Goal: Task Accomplishment & Management: Complete application form

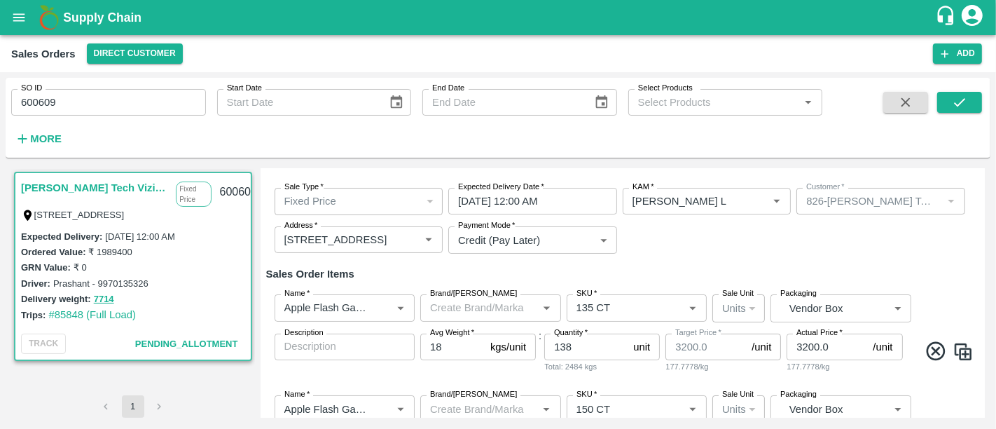
scroll to position [62, 0]
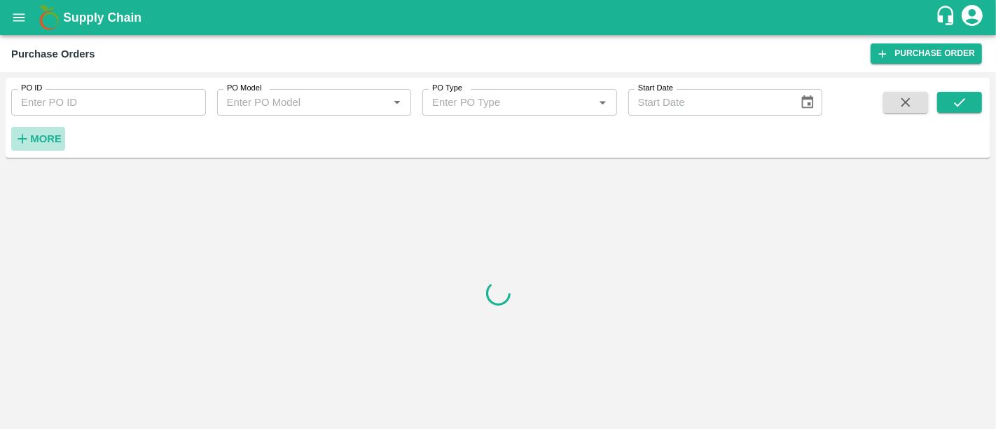
click at [43, 139] on strong "More" at bounding box center [46, 138] width 32 height 11
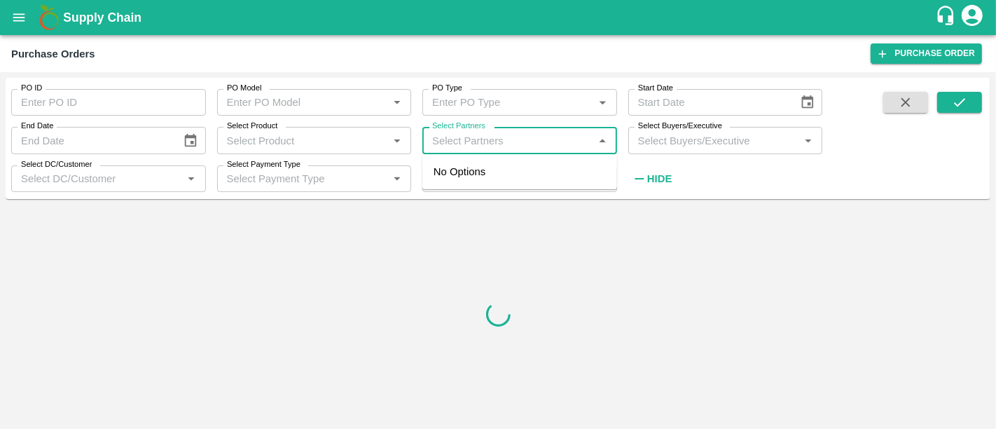
click at [489, 139] on input "Select Partners" at bounding box center [507, 140] width 163 height 18
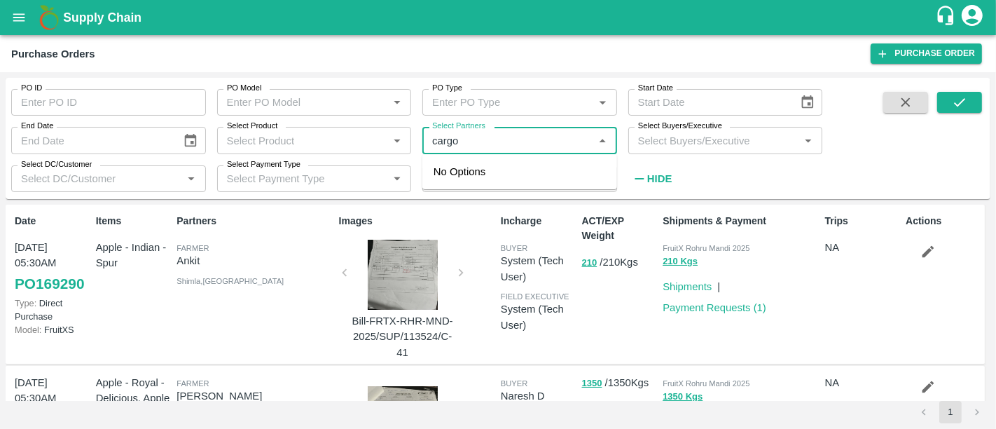
type input "cargos"
click at [489, 173] on div "Cargosite Ventures Private Limited-, -9811803136" at bounding box center [539, 180] width 133 height 32
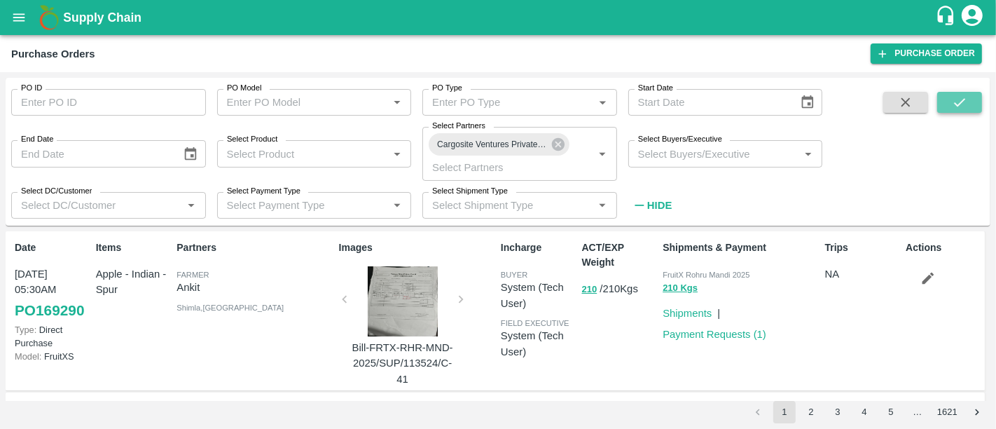
click at [960, 109] on icon "submit" at bounding box center [959, 102] width 15 height 15
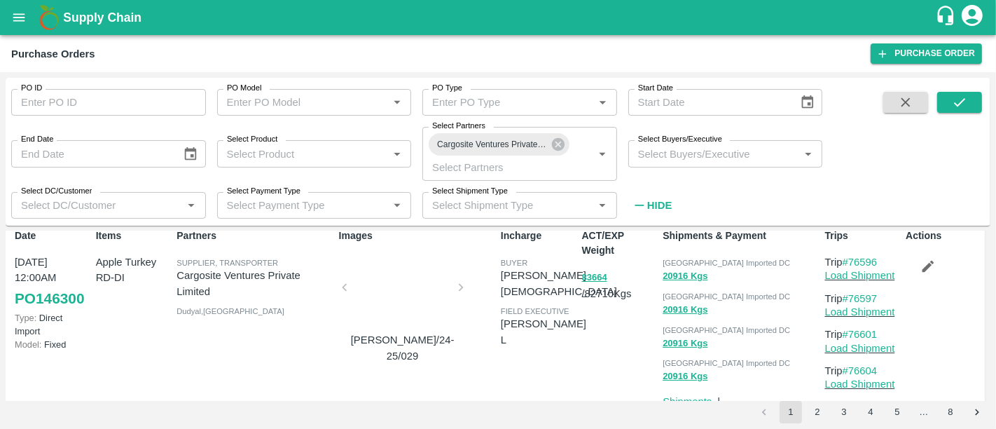
scroll to position [13, 0]
click at [595, 272] on button "83664" at bounding box center [594, 276] width 25 height 16
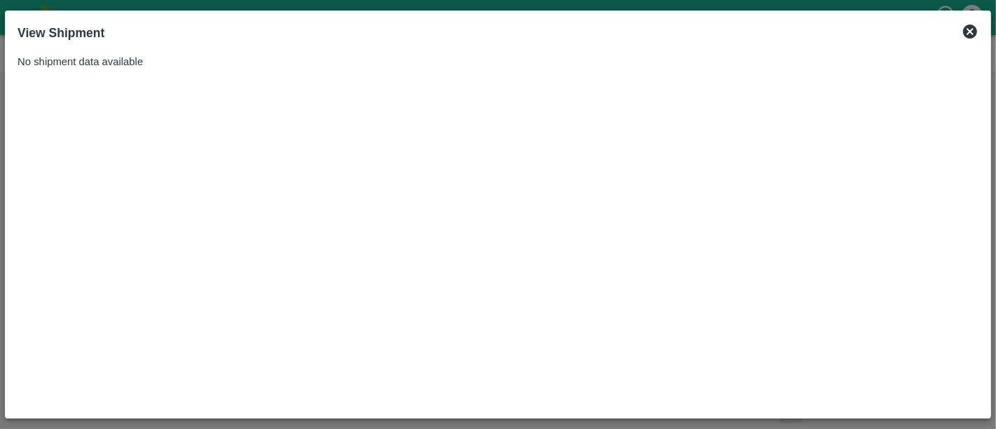
click at [976, 35] on icon at bounding box center [969, 31] width 17 height 17
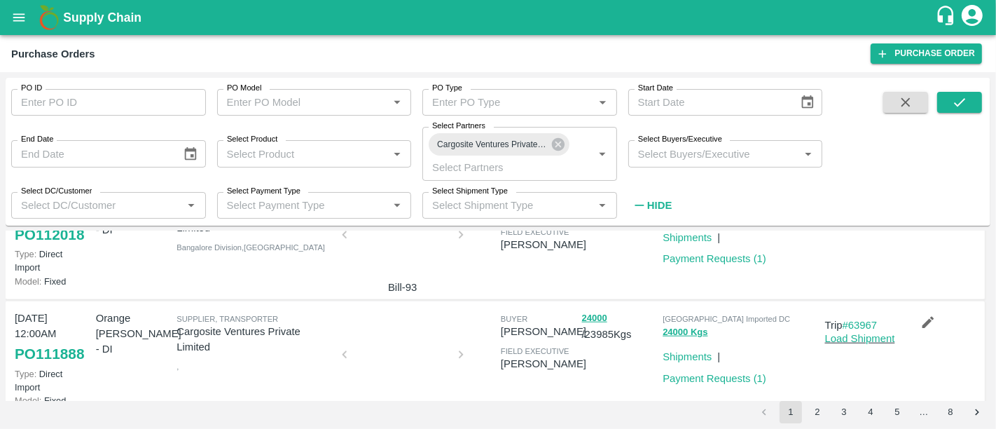
scroll to position [1108, 0]
click at [508, 347] on span "field executive" at bounding box center [535, 351] width 69 height 8
drag, startPoint x: 499, startPoint y: 265, endPoint x: 556, endPoint y: 319, distance: 79.2
click at [556, 319] on div "buyer Sarthak Jain field executive Sarthak Jain" at bounding box center [535, 360] width 81 height 110
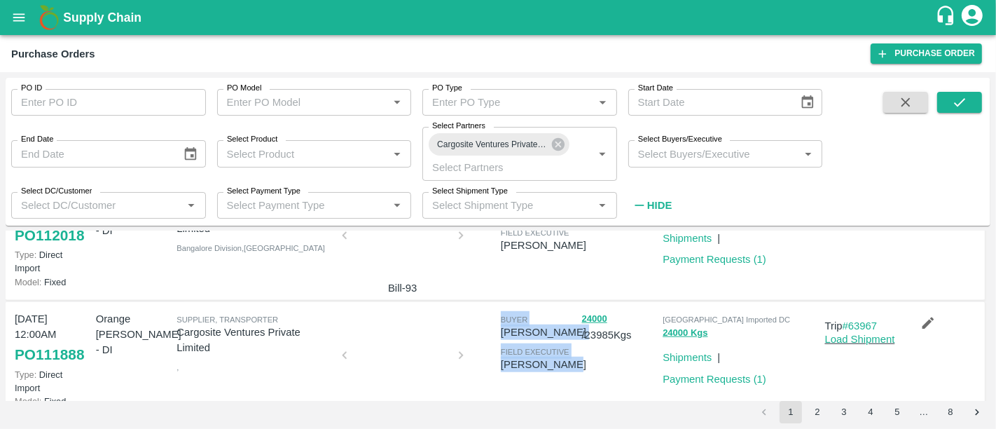
click at [556, 319] on div "buyer Sarthak Jain field executive Sarthak Jain" at bounding box center [535, 360] width 81 height 110
drag, startPoint x: 556, startPoint y: 319, endPoint x: 507, endPoint y: 273, distance: 67.4
click at [507, 305] on div "buyer Sarthak Jain field executive Sarthak Jain" at bounding box center [535, 360] width 81 height 110
click at [421, 322] on div at bounding box center [402, 359] width 105 height 74
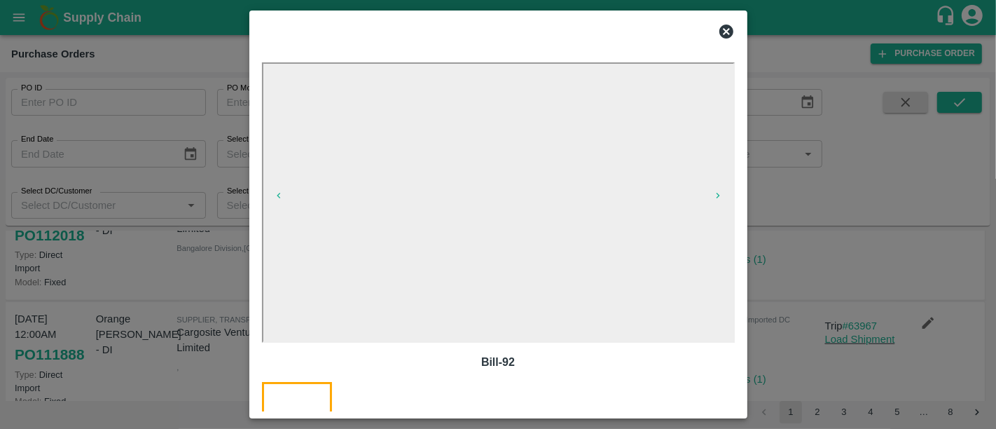
click at [810, 319] on div at bounding box center [498, 214] width 996 height 429
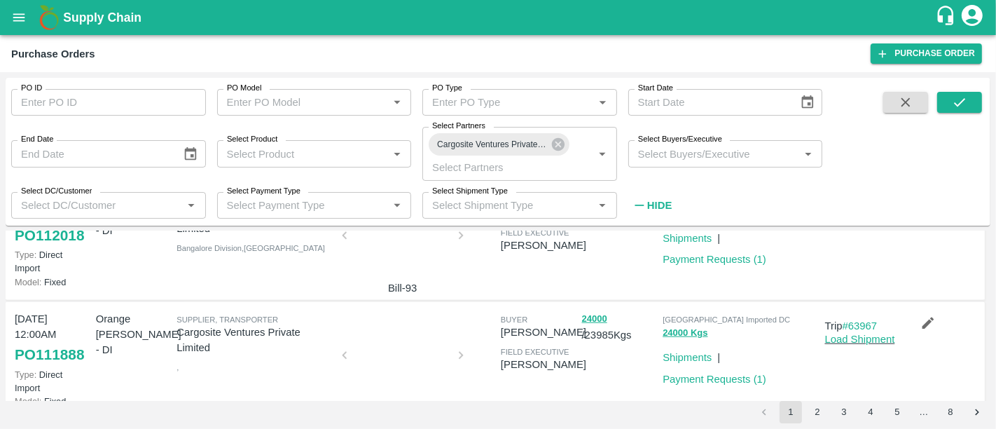
click at [113, 26] on h1 "Supply Chain" at bounding box center [499, 18] width 872 height 20
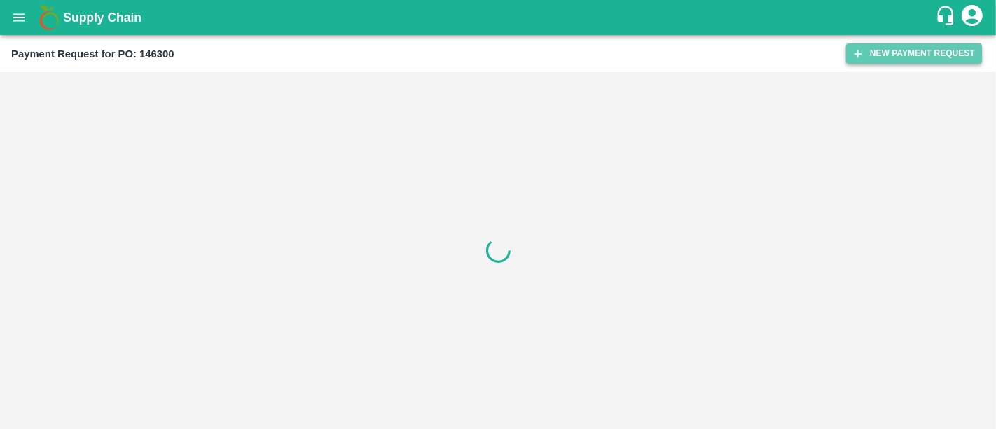
click at [898, 47] on button "New Payment Request" at bounding box center [914, 53] width 136 height 20
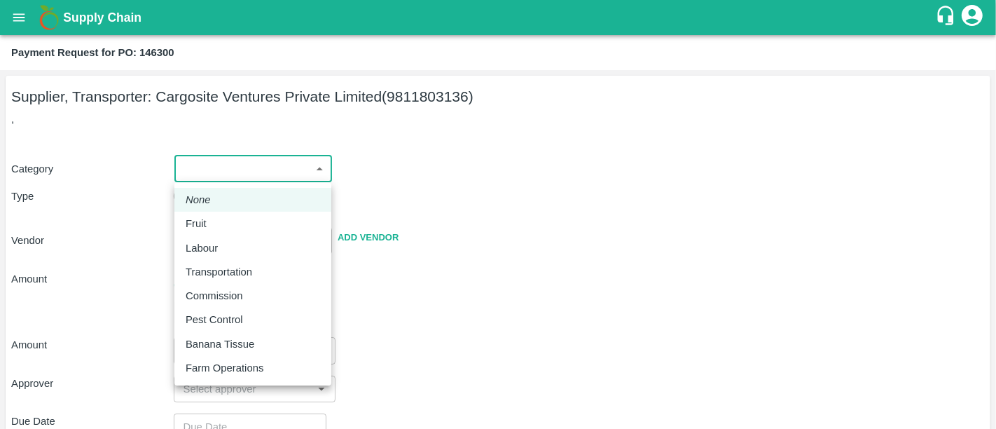
click at [264, 172] on body "Supply Chain Payment Request for PO: 146300 Supplier, Transporter: Cargosite Ve…" at bounding box center [498, 214] width 996 height 429
click at [232, 216] on div "Fruit" at bounding box center [253, 223] width 134 height 15
type input "1"
type input "Cargosite Ventures Private Limited - 9811803136(Supplier, Transporter)"
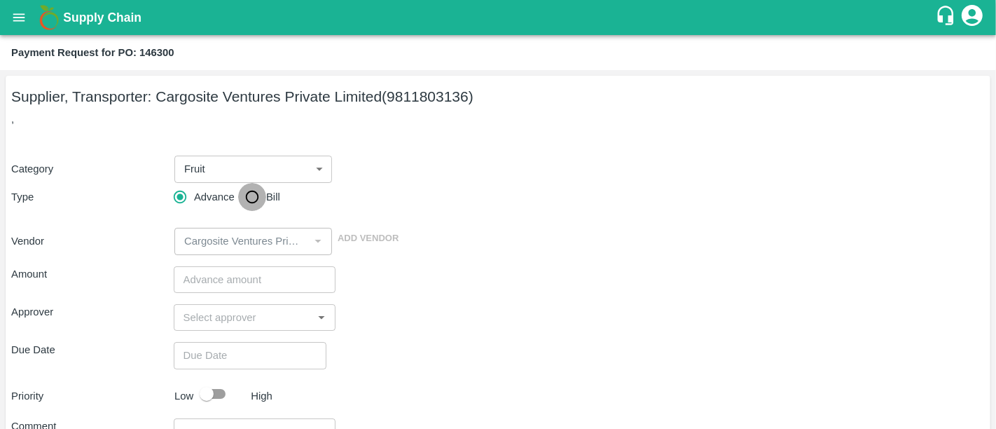
click at [253, 204] on input "Bill" at bounding box center [252, 197] width 28 height 28
radio input "true"
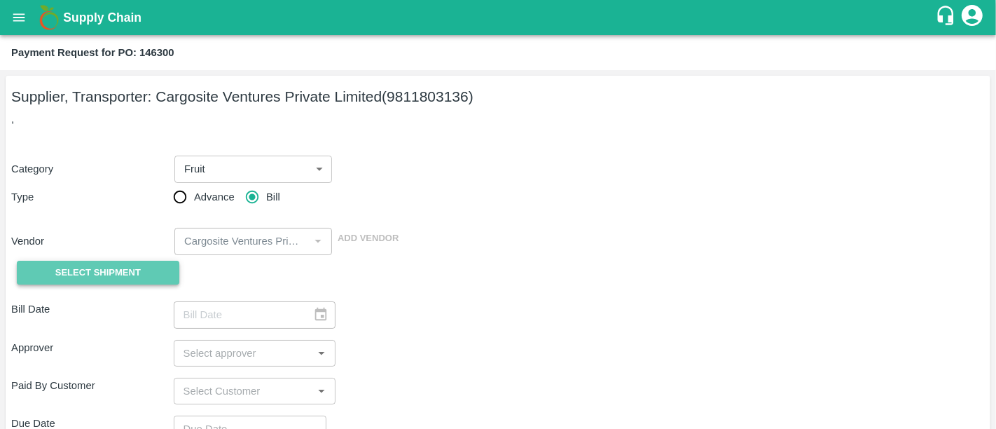
click at [117, 260] on button "Select Shipment" at bounding box center [98, 272] width 162 height 25
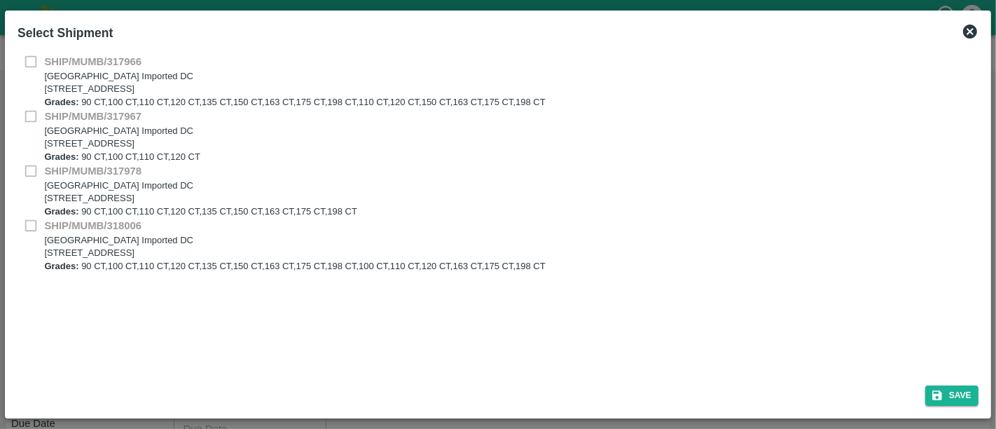
click at [974, 35] on icon at bounding box center [970, 32] width 14 height 14
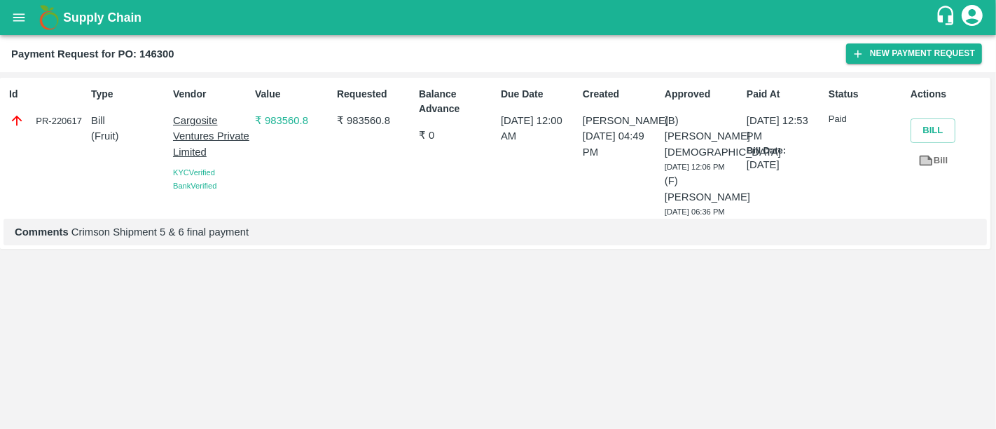
drag, startPoint x: 248, startPoint y: 213, endPoint x: 265, endPoint y: 207, distance: 18.6
click at [265, 224] on p "Comments Crimson Shipment 5 & 6 final payment" at bounding box center [495, 231] width 961 height 15
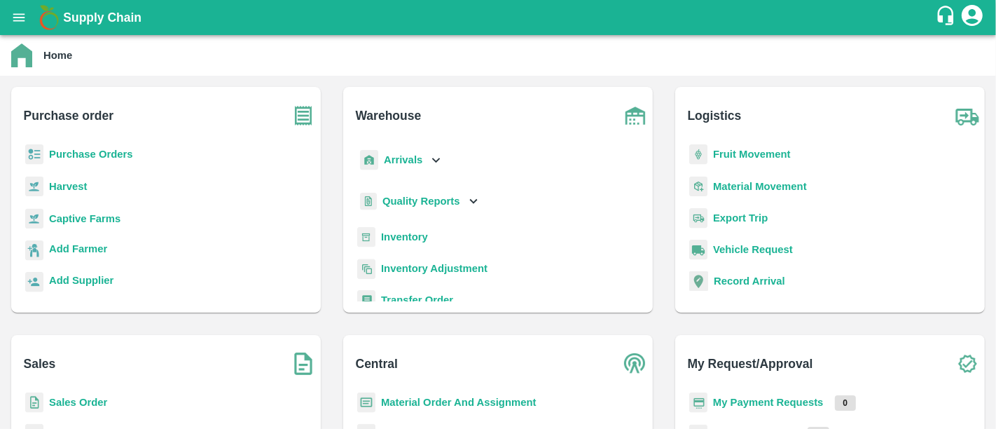
scroll to position [85, 0]
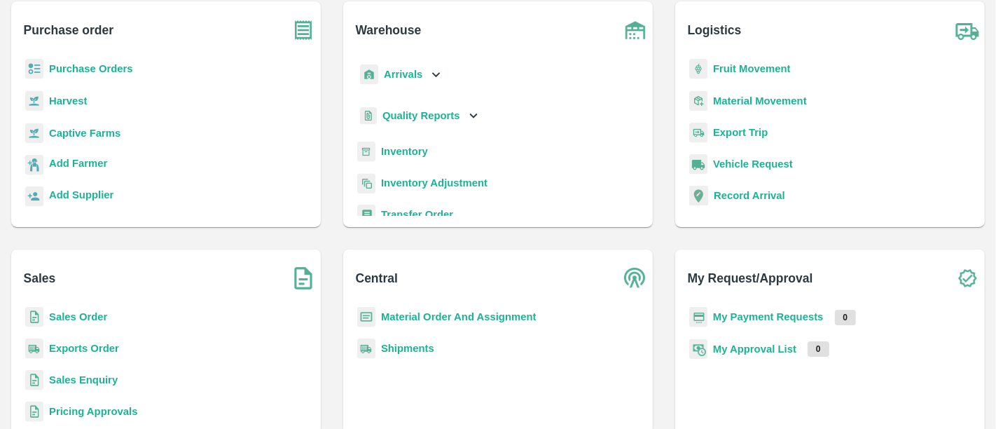
click at [704, 322] on img at bounding box center [698, 317] width 18 height 20
click at [742, 319] on b "My Payment Requests" at bounding box center [768, 316] width 111 height 11
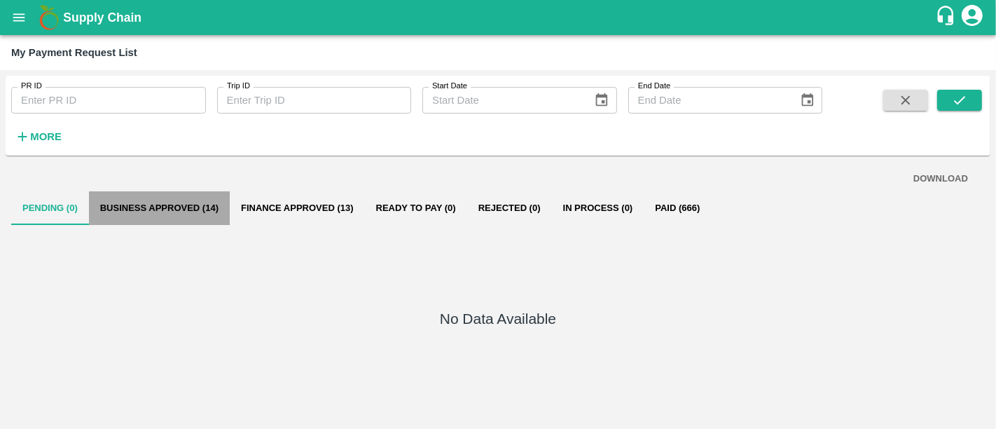
click at [208, 203] on button "Business Approved (14)" at bounding box center [159, 208] width 141 height 34
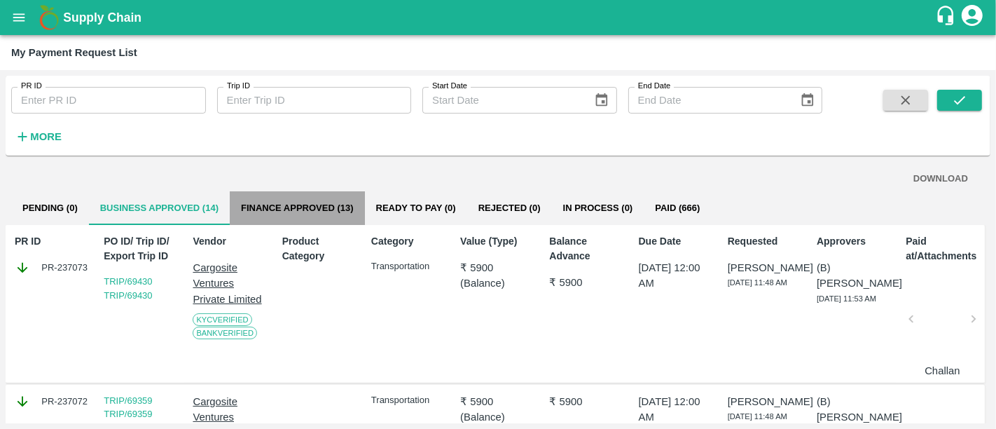
click at [290, 203] on button "Finance Approved (13)" at bounding box center [297, 208] width 135 height 34
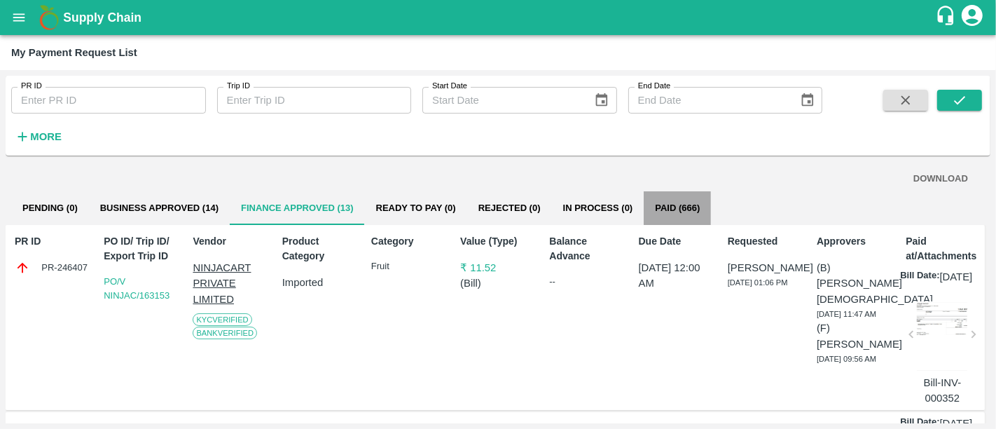
click at [697, 217] on button "Paid (666)" at bounding box center [676, 208] width 67 height 34
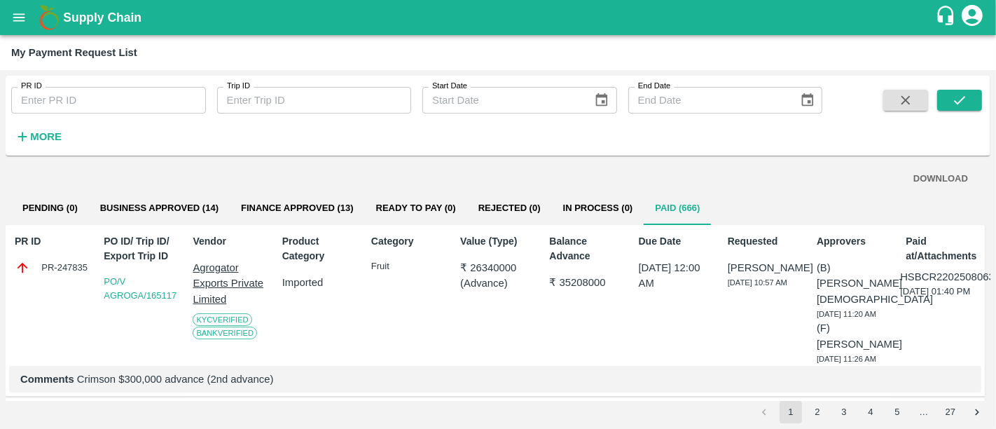
click at [137, 20] on b "Supply Chain" at bounding box center [102, 18] width 78 height 14
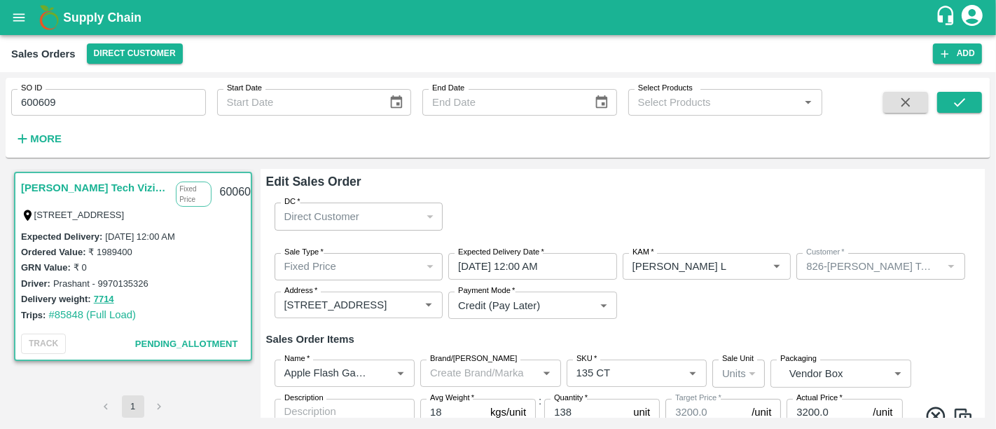
scroll to position [62, 0]
